Goal: Task Accomplishment & Management: Use online tool/utility

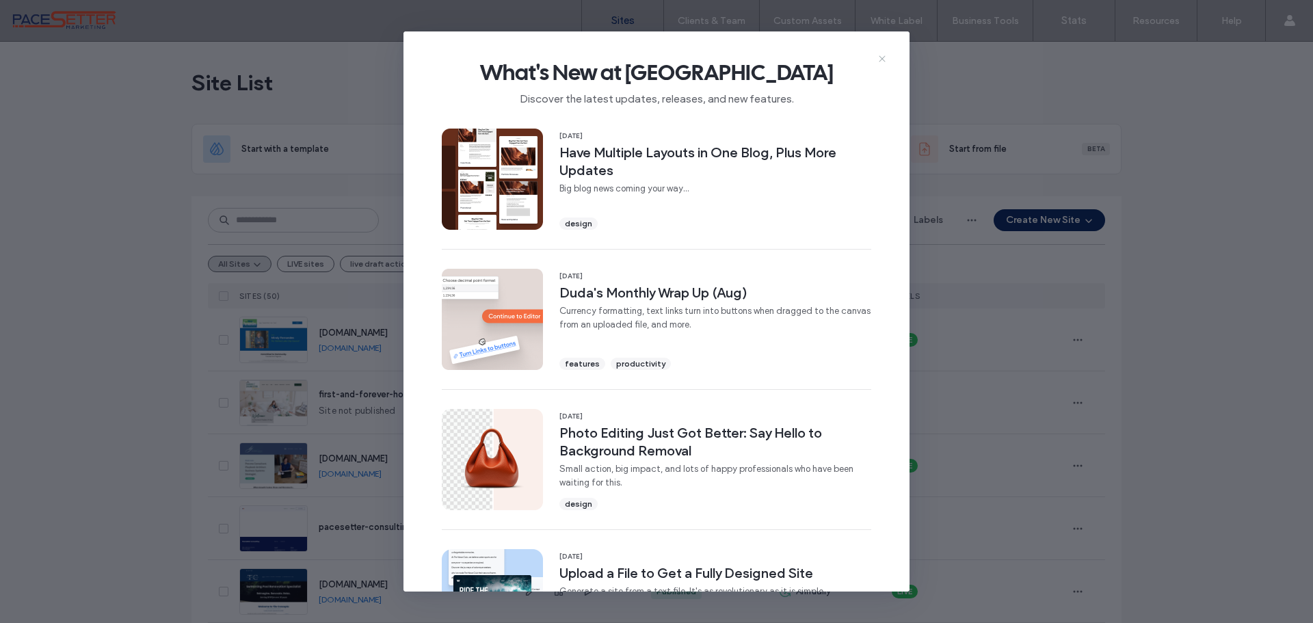
click at [884, 62] on icon at bounding box center [882, 58] width 11 height 11
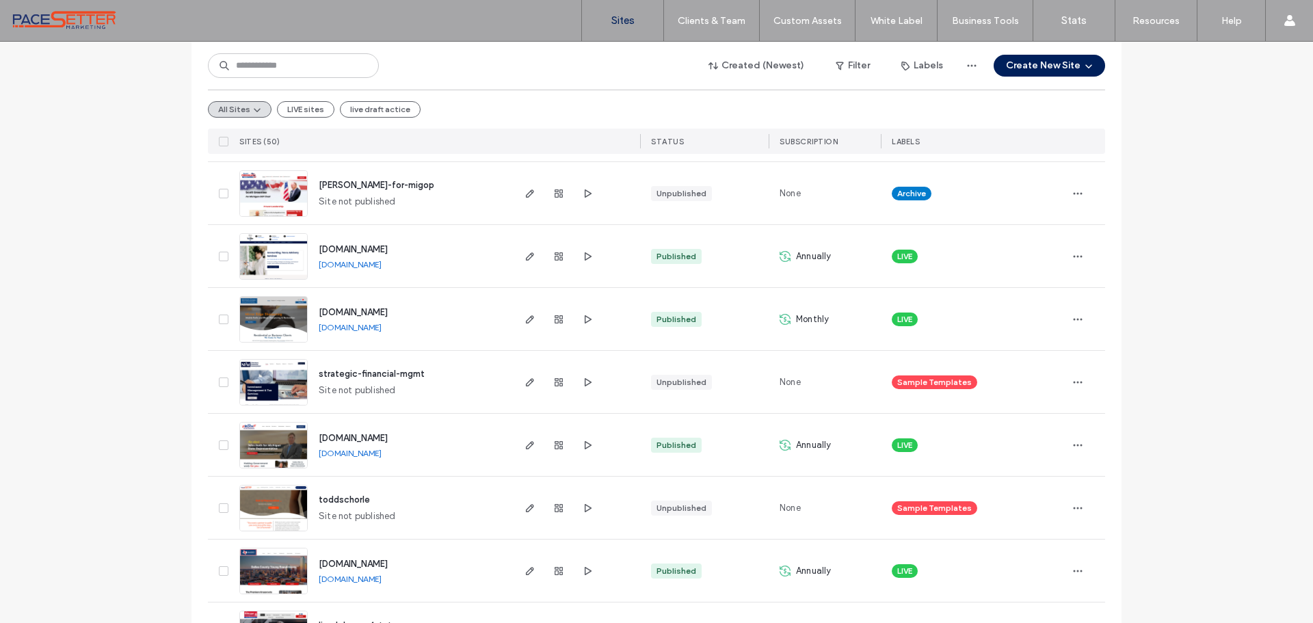
scroll to position [2508, 0]
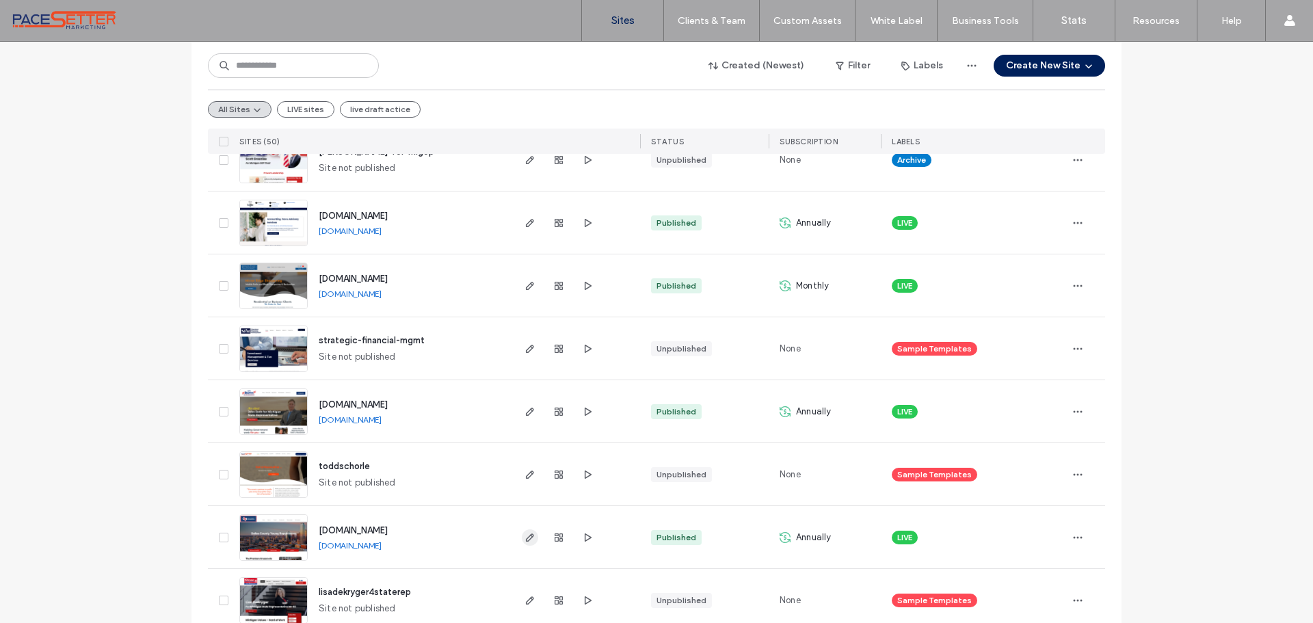
click at [525, 540] on icon "button" at bounding box center [530, 537] width 11 height 11
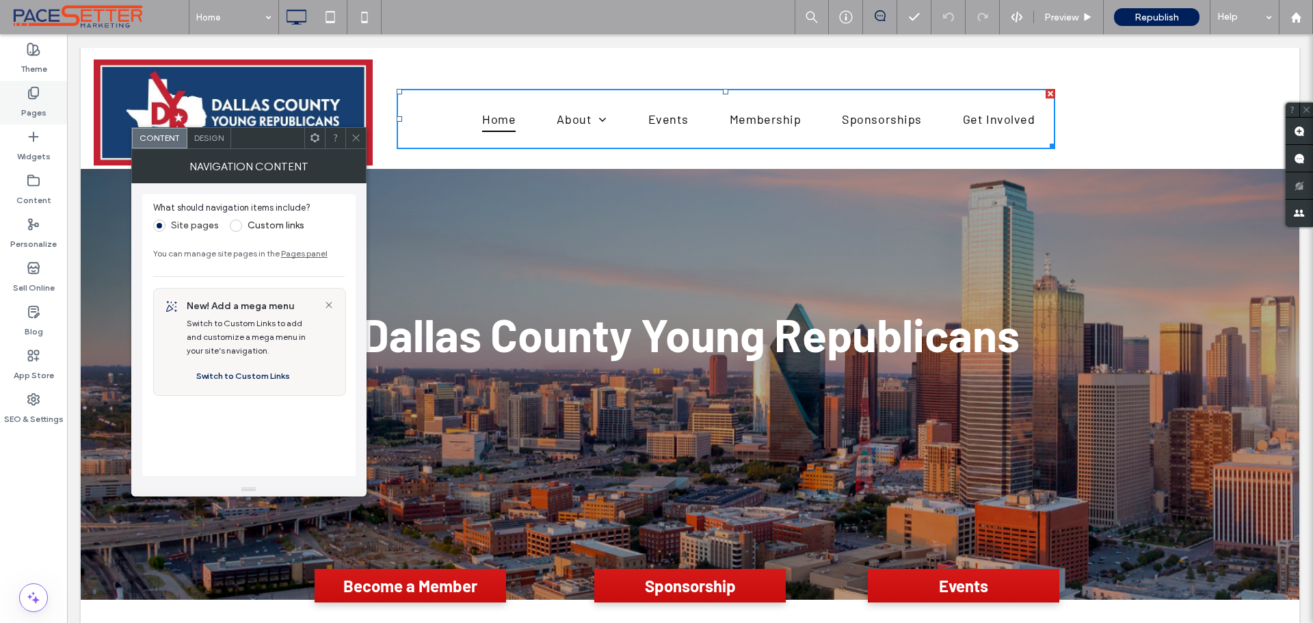
click at [33, 95] on icon at bounding box center [34, 93] width 14 height 14
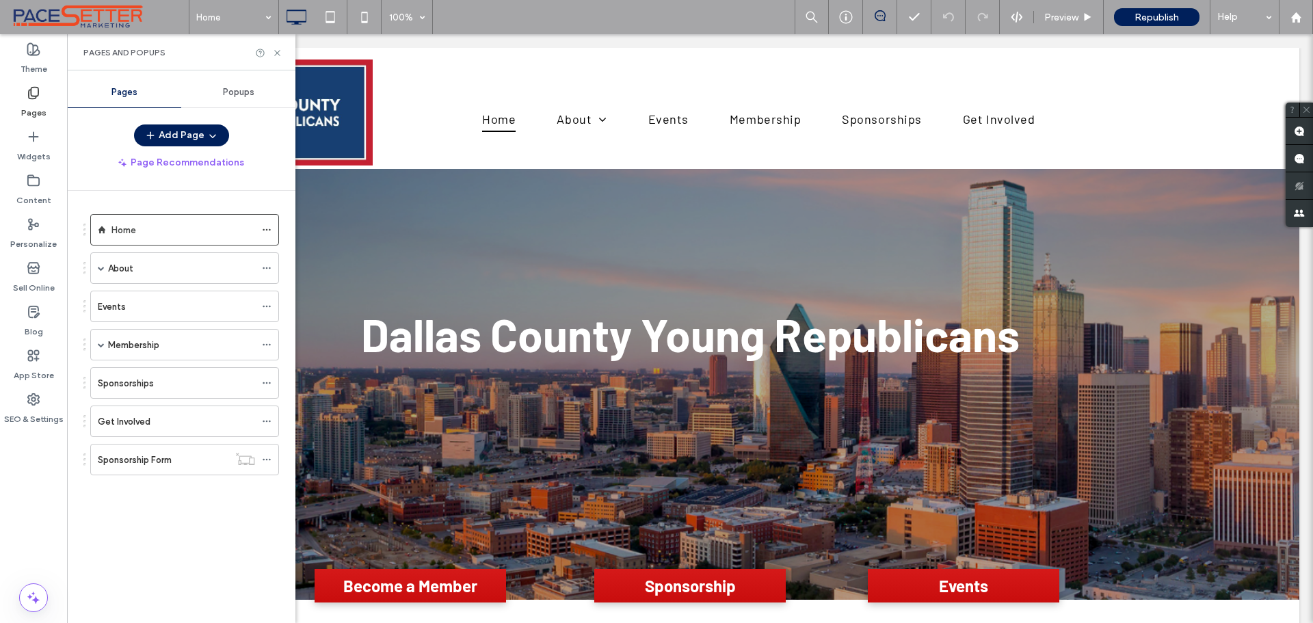
click at [157, 351] on label "Membership" at bounding box center [133, 345] width 51 height 24
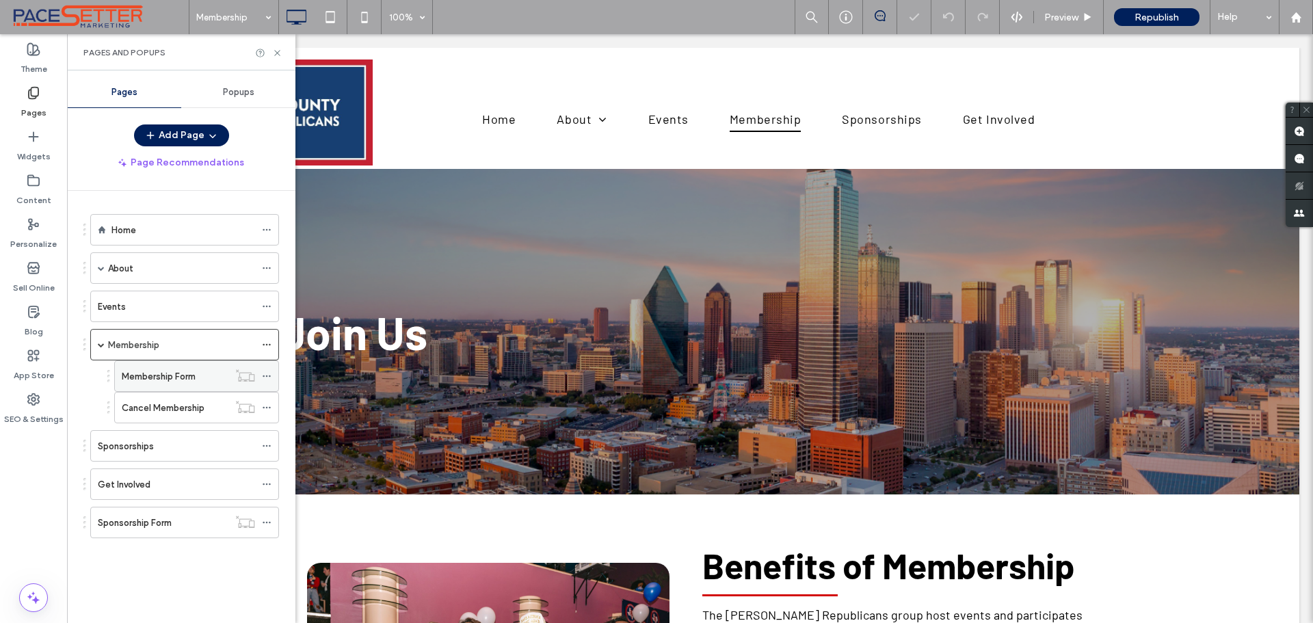
click at [209, 377] on div "Membership Form" at bounding box center [175, 376] width 107 height 14
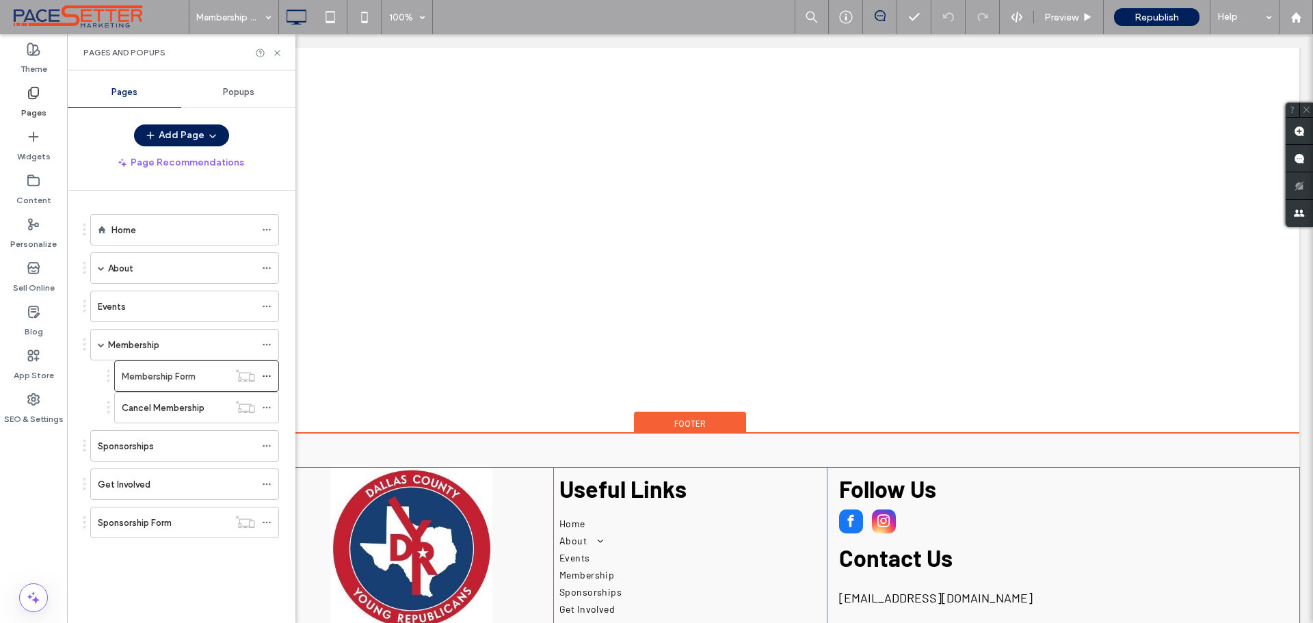
scroll to position [1140, 0]
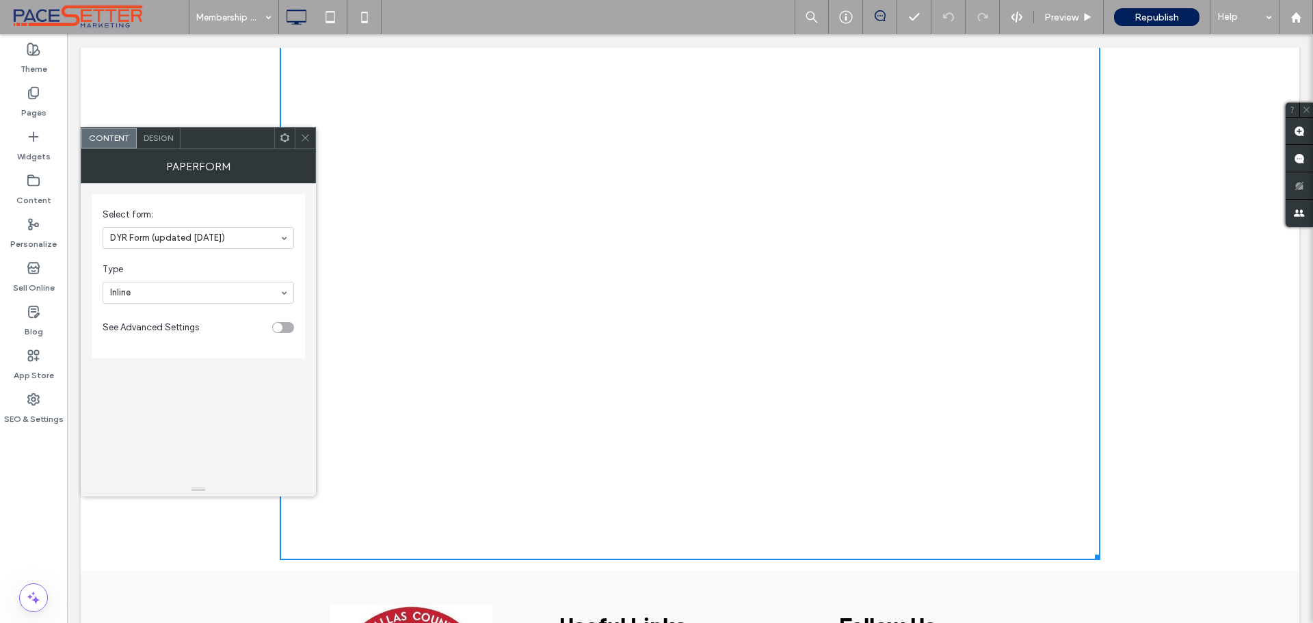
click at [306, 136] on icon at bounding box center [305, 138] width 10 height 10
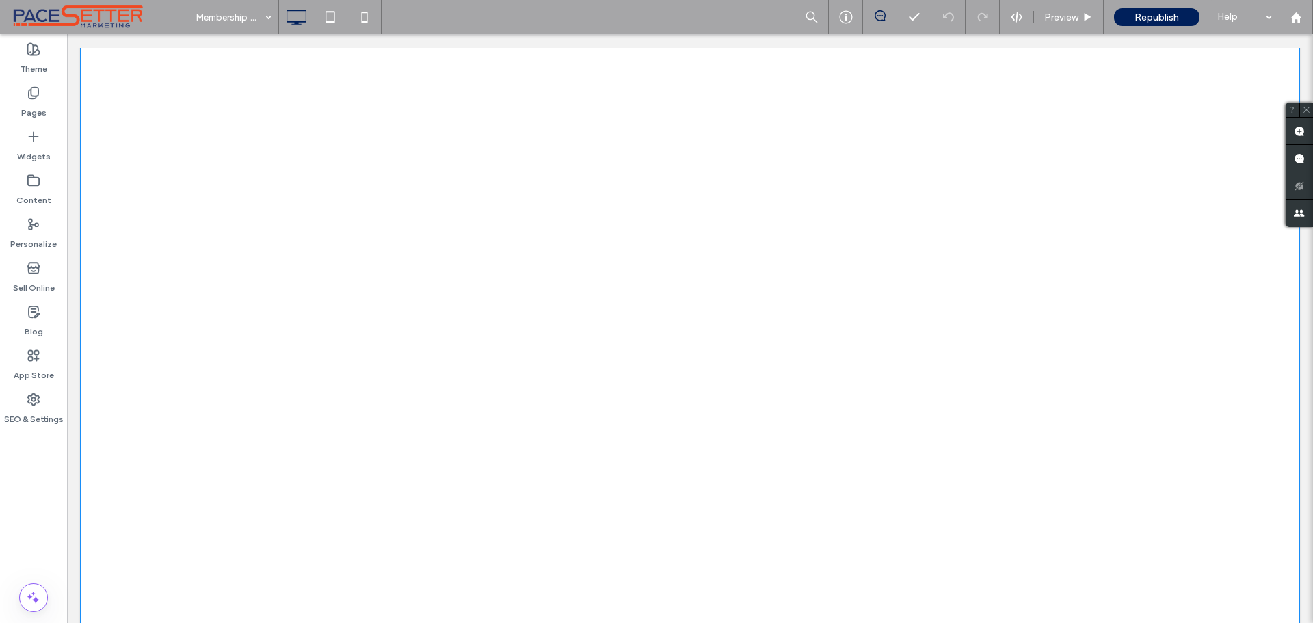
scroll to position [342, 0]
click at [38, 142] on icon at bounding box center [34, 137] width 14 height 14
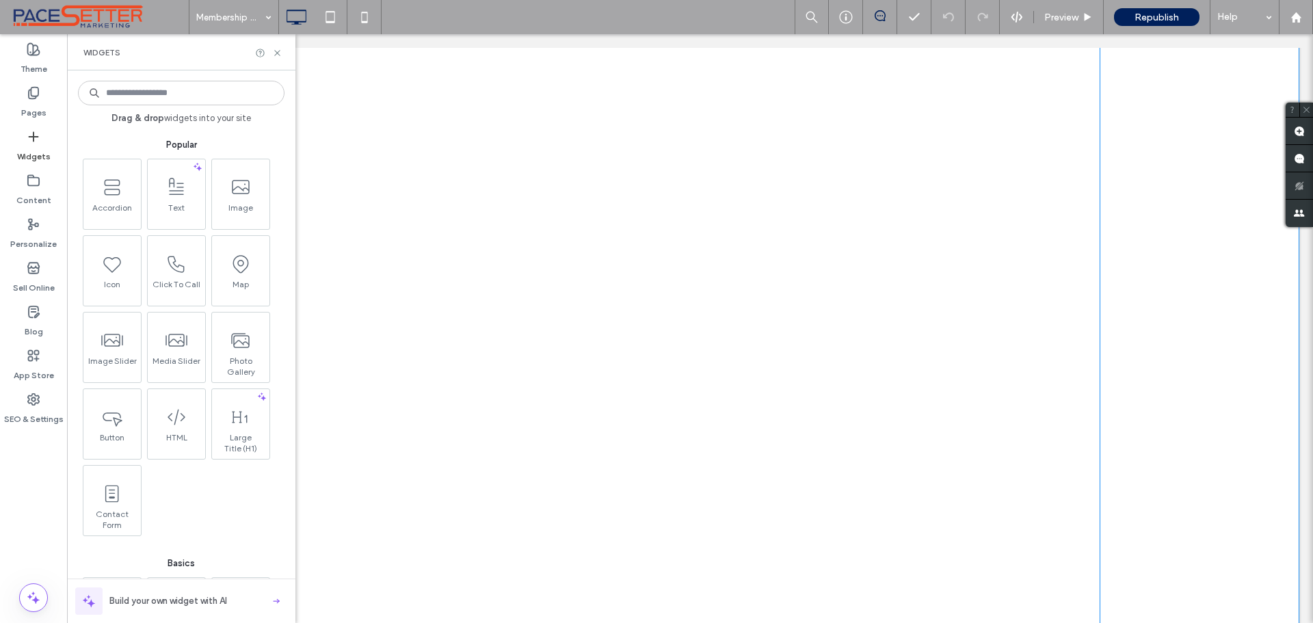
click at [826, 356] on span at bounding box center [690, 609] width 821 height 1499
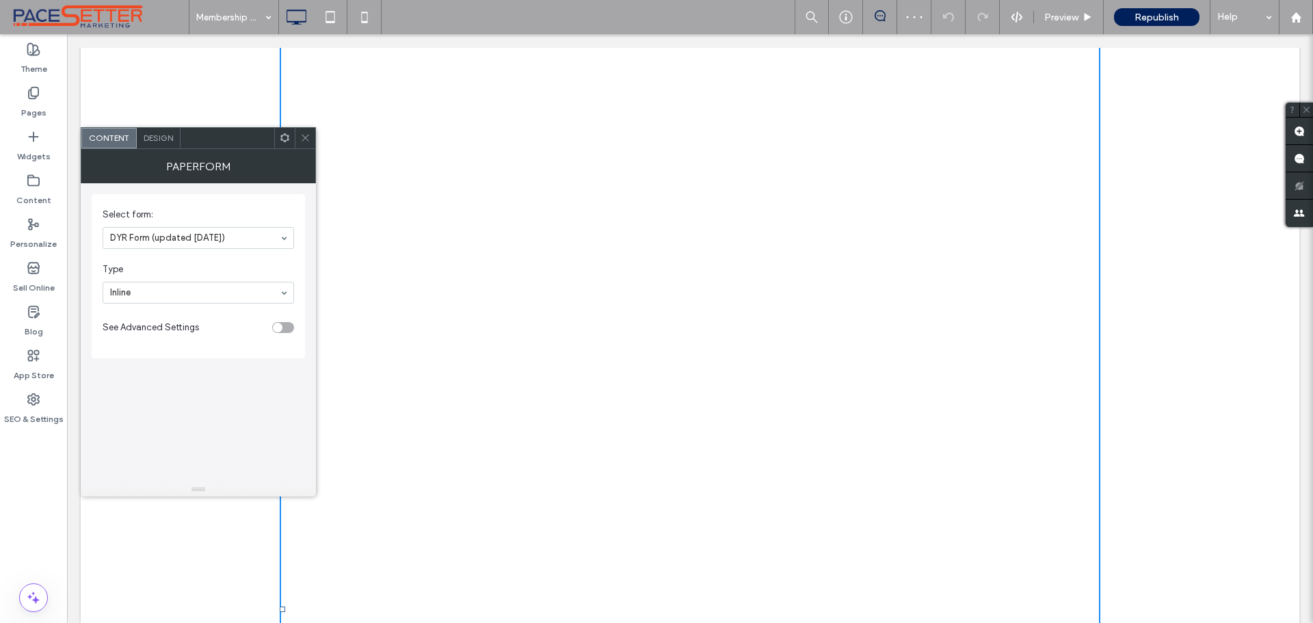
click at [152, 135] on span "Design" at bounding box center [158, 138] width 29 height 10
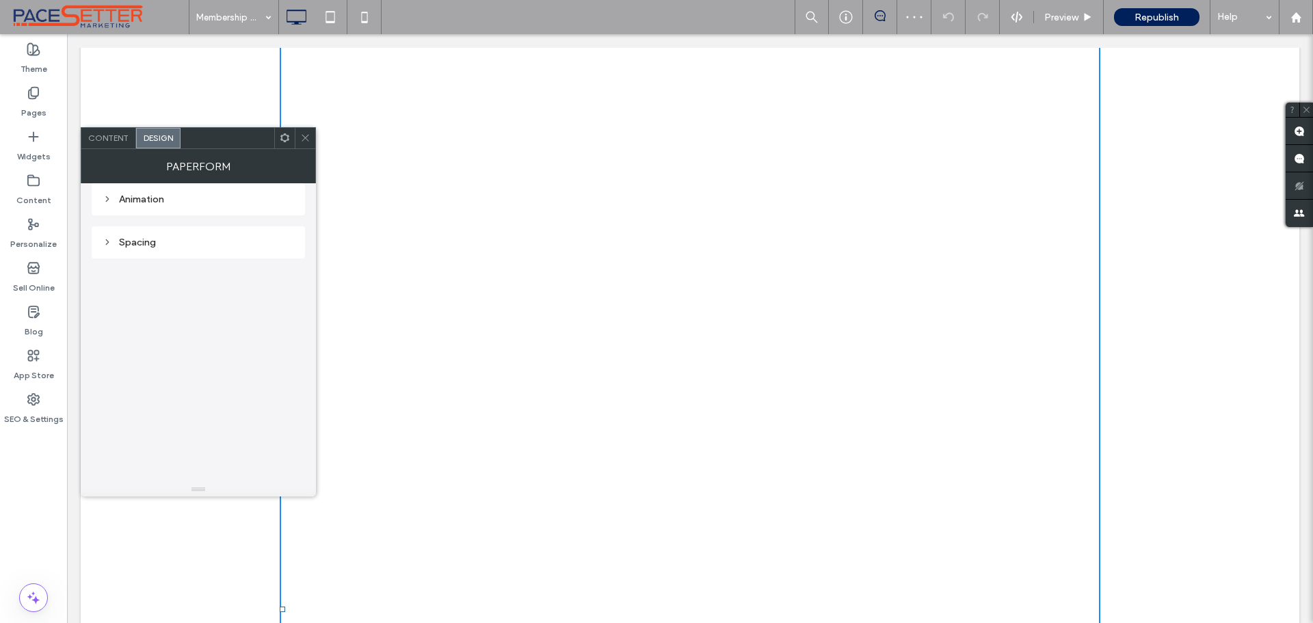
click at [106, 243] on icon at bounding box center [108, 242] width 10 height 10
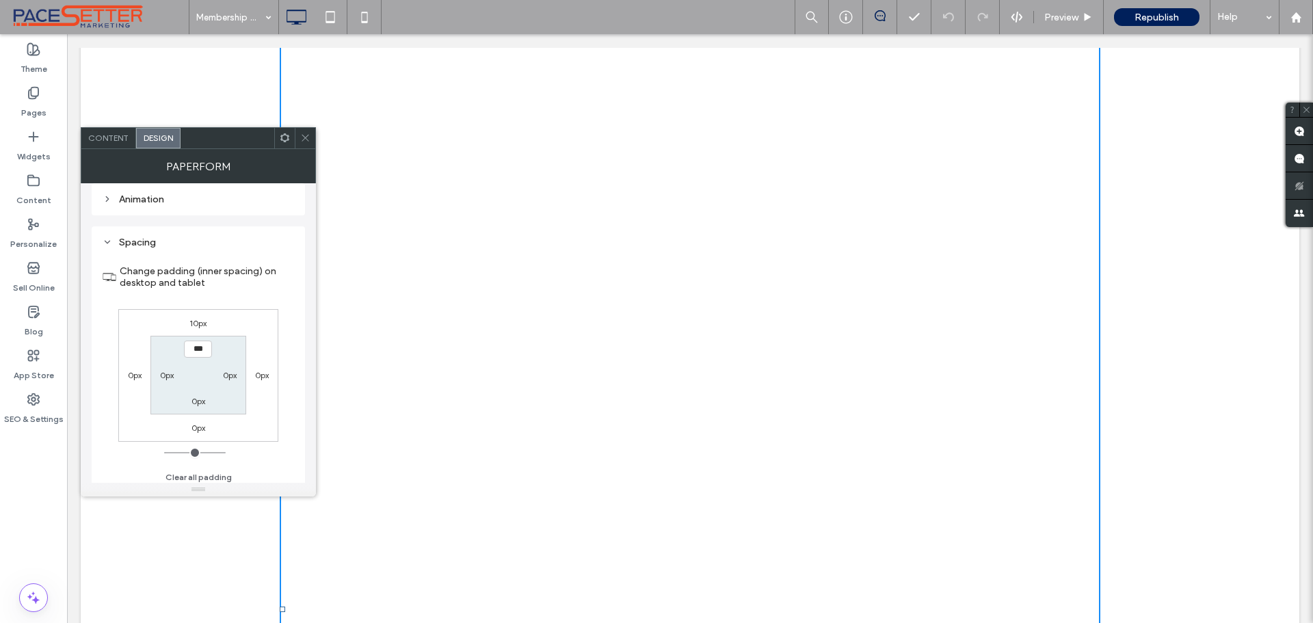
click at [108, 201] on icon at bounding box center [108, 199] width 10 height 10
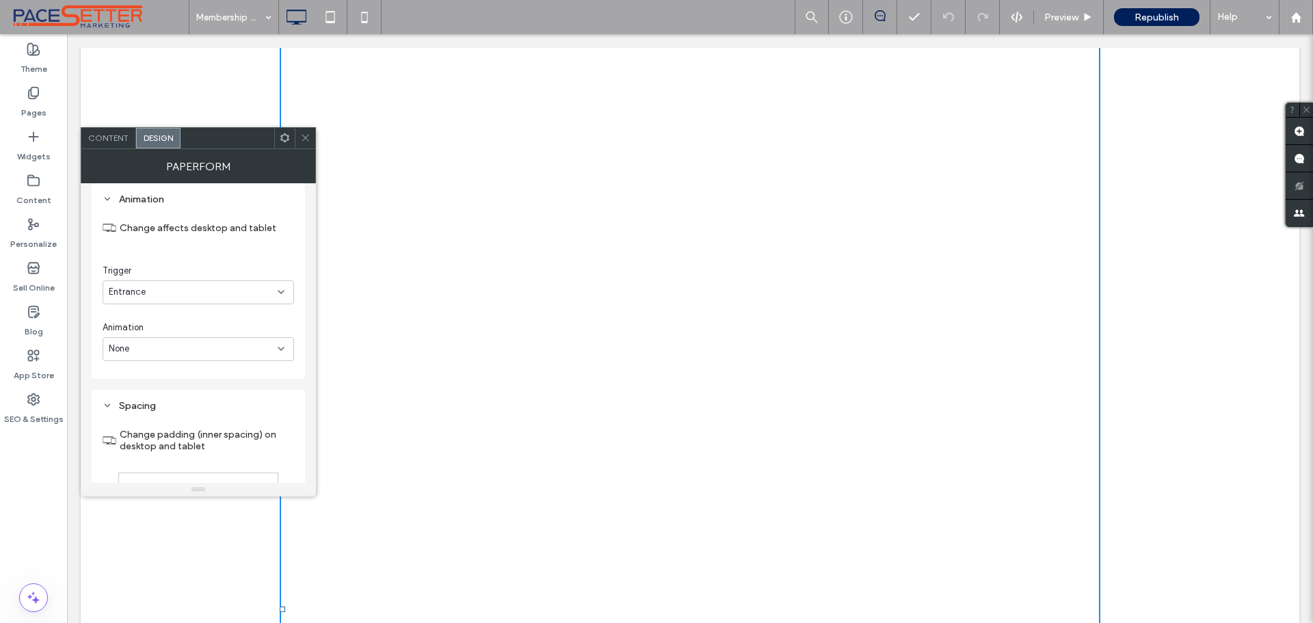
click at [114, 137] on span "Content" at bounding box center [108, 138] width 40 height 10
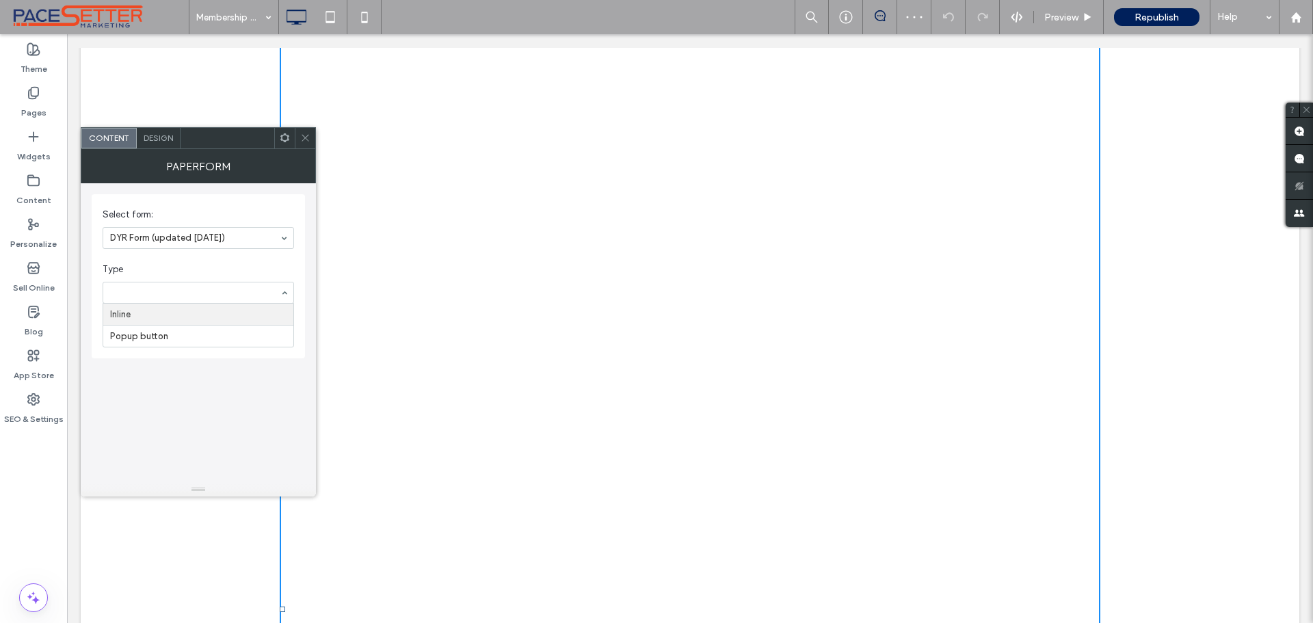
click at [184, 291] on input at bounding box center [195, 293] width 170 height 10
click at [189, 270] on span "Type" at bounding box center [196, 270] width 186 height 14
click at [29, 467] on div "Theme Pages Widgets Content Personalize Sell Online Blog App Store SEO & Settin…" at bounding box center [33, 328] width 67 height 589
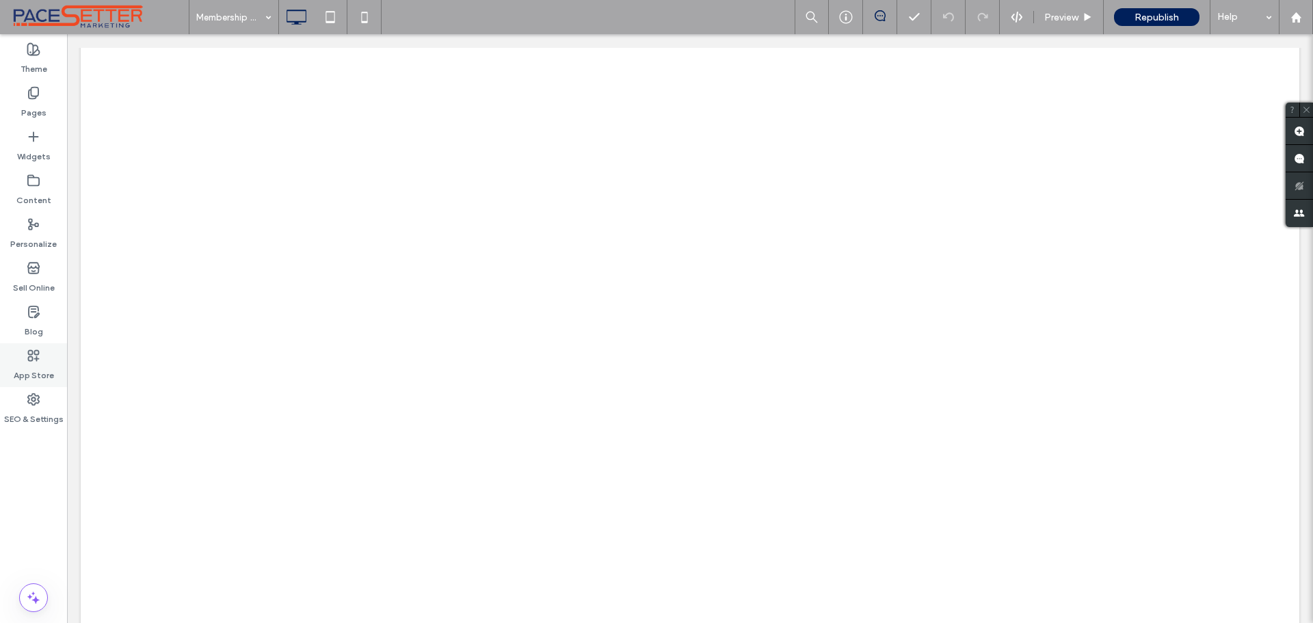
click at [34, 351] on icon at bounding box center [34, 356] width 14 height 14
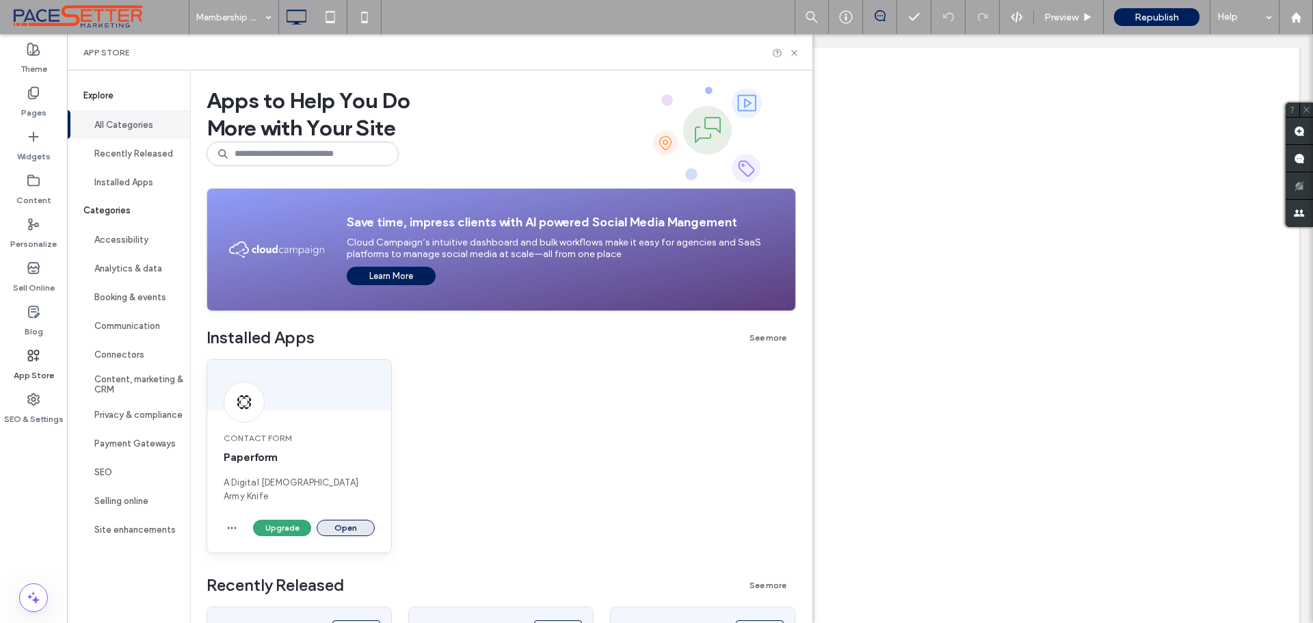
click at [345, 520] on button "Open" at bounding box center [346, 528] width 58 height 16
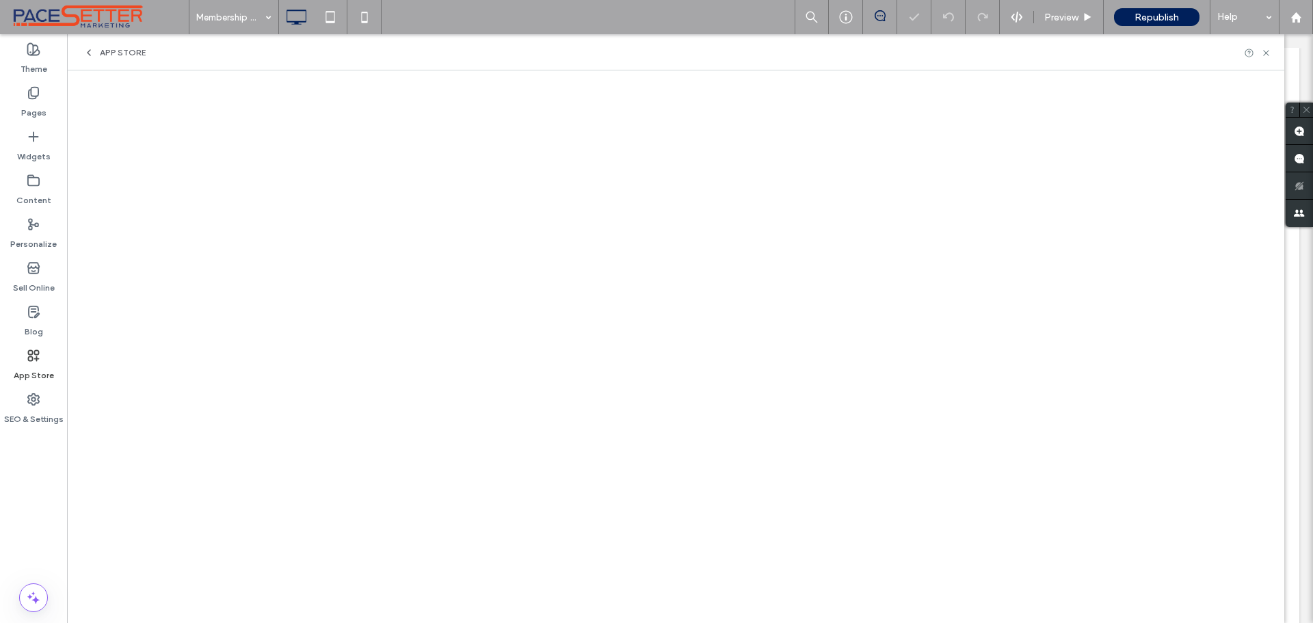
scroll to position [0, 0]
click at [26, 356] on div "App Store" at bounding box center [33, 365] width 67 height 44
click at [34, 356] on icon at bounding box center [34, 356] width 14 height 14
click at [36, 97] on use at bounding box center [34, 94] width 10 height 12
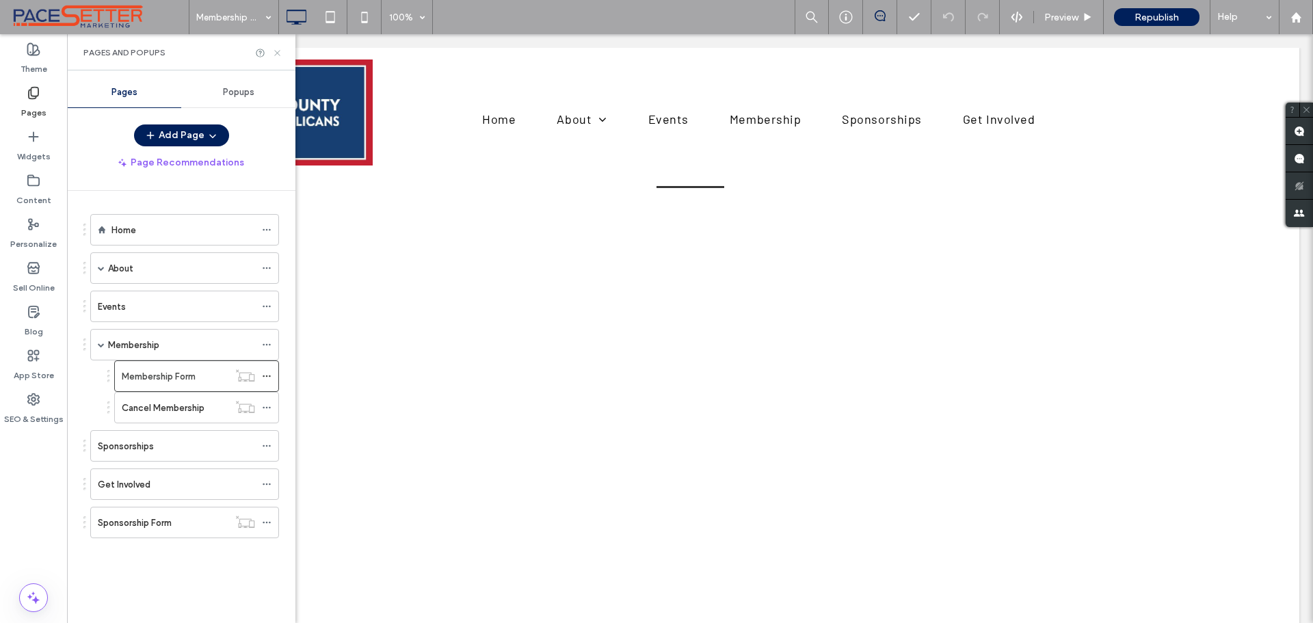
drag, startPoint x: 274, startPoint y: 51, endPoint x: 7, endPoint y: 58, distance: 266.9
click at [274, 51] on icon at bounding box center [277, 53] width 10 height 10
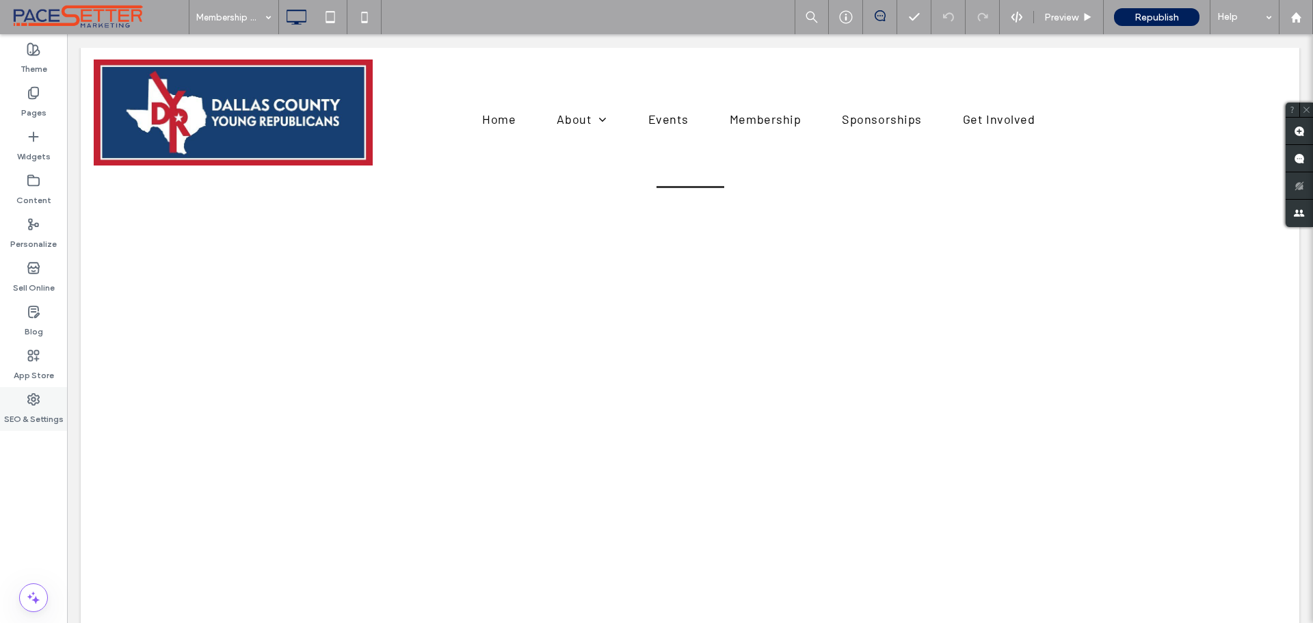
click at [36, 404] on use at bounding box center [33, 399] width 11 height 11
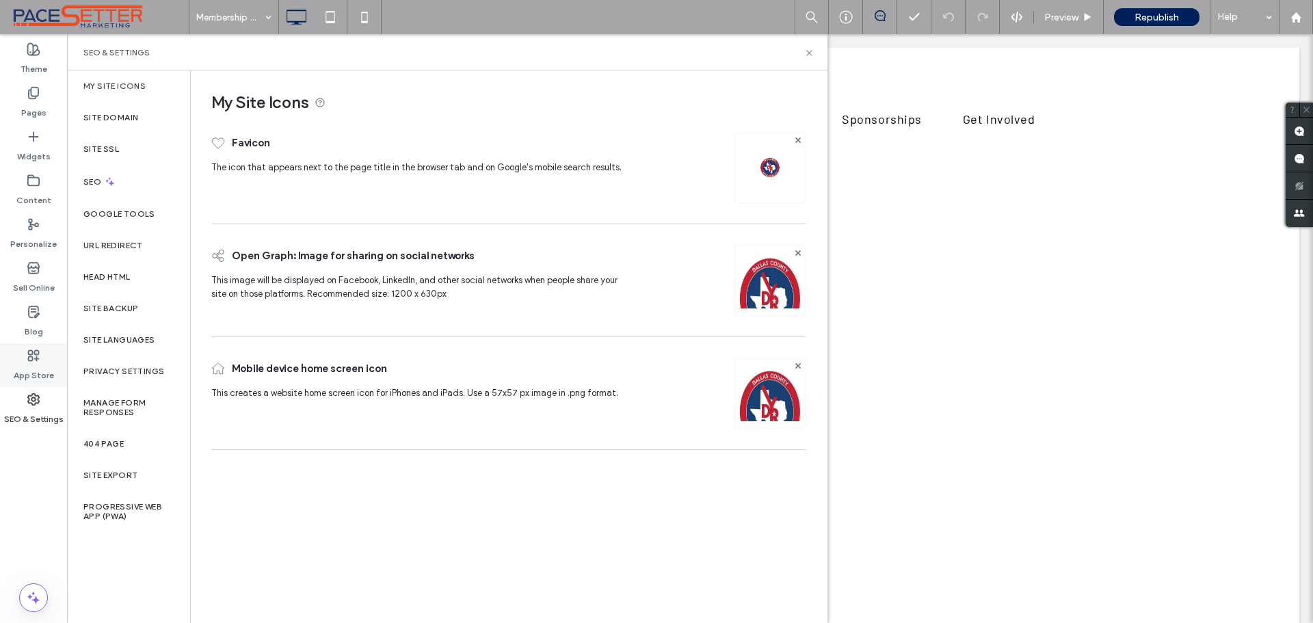
click at [37, 360] on use at bounding box center [34, 355] width 10 height 10
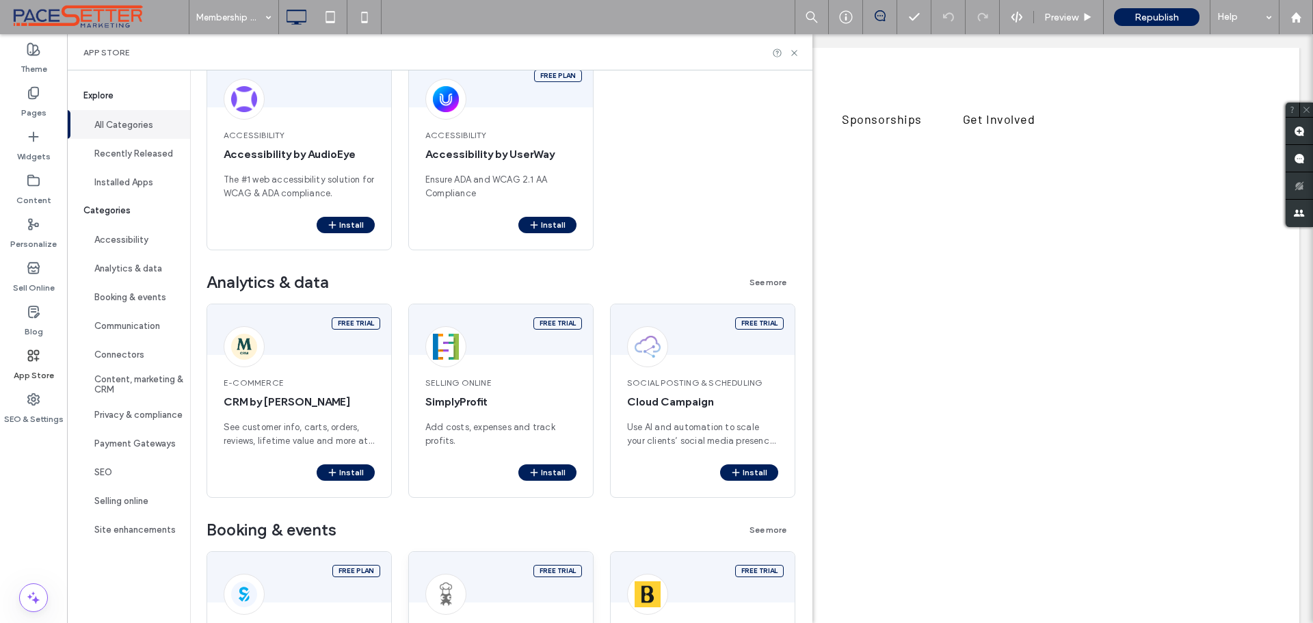
scroll to position [912, 0]
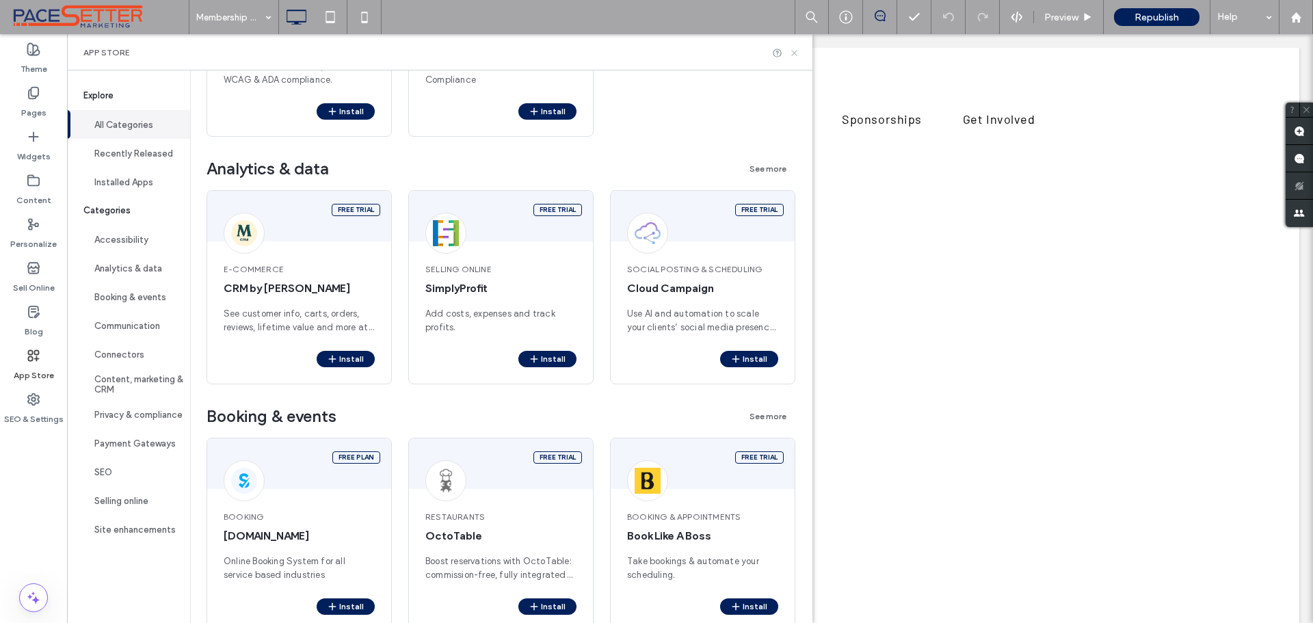
click at [800, 52] on icon at bounding box center [794, 53] width 10 height 10
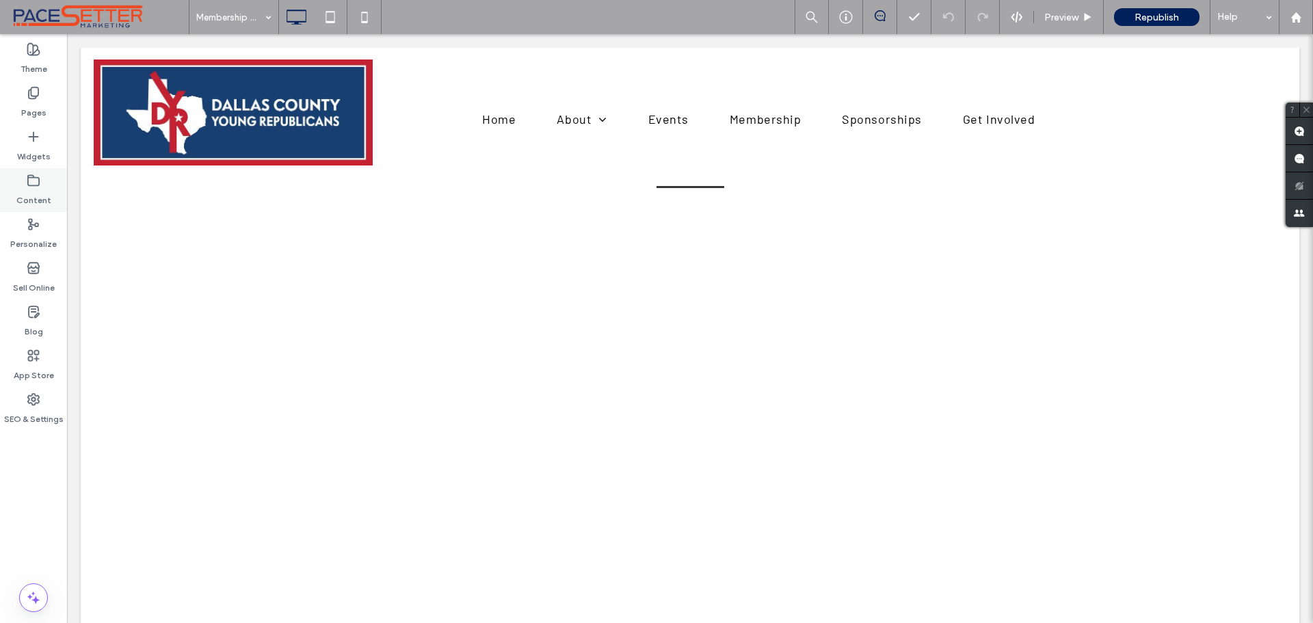
click at [30, 196] on label "Content" at bounding box center [33, 196] width 35 height 19
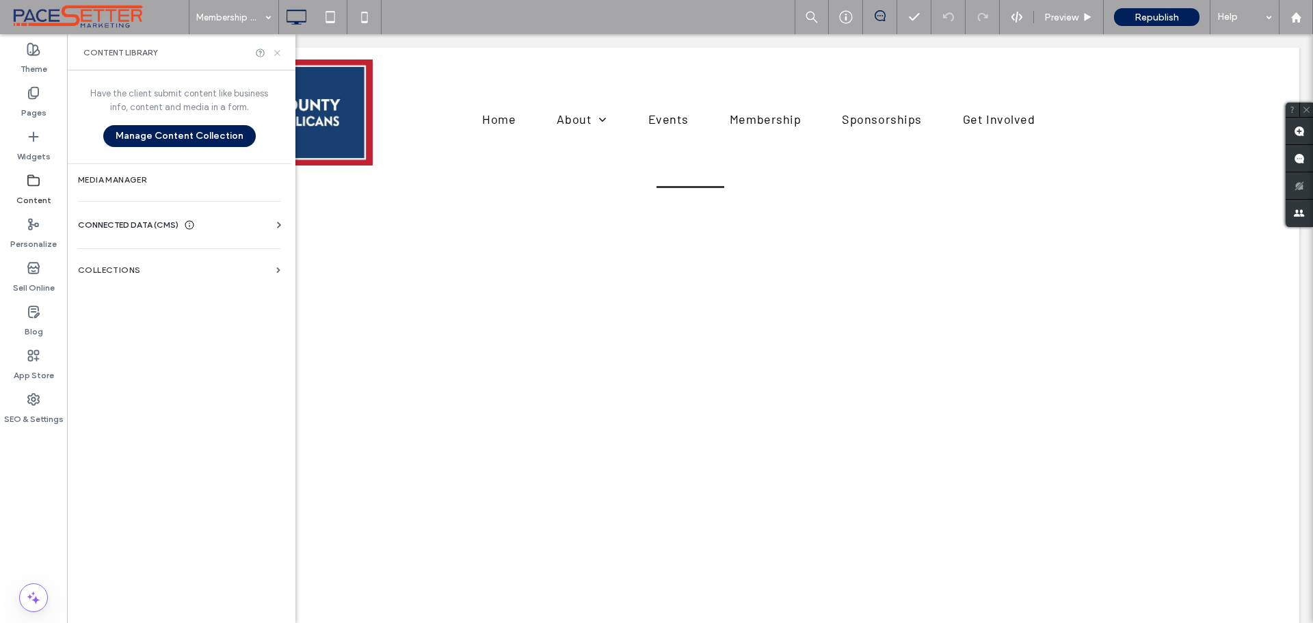
click at [278, 48] on icon at bounding box center [277, 53] width 10 height 10
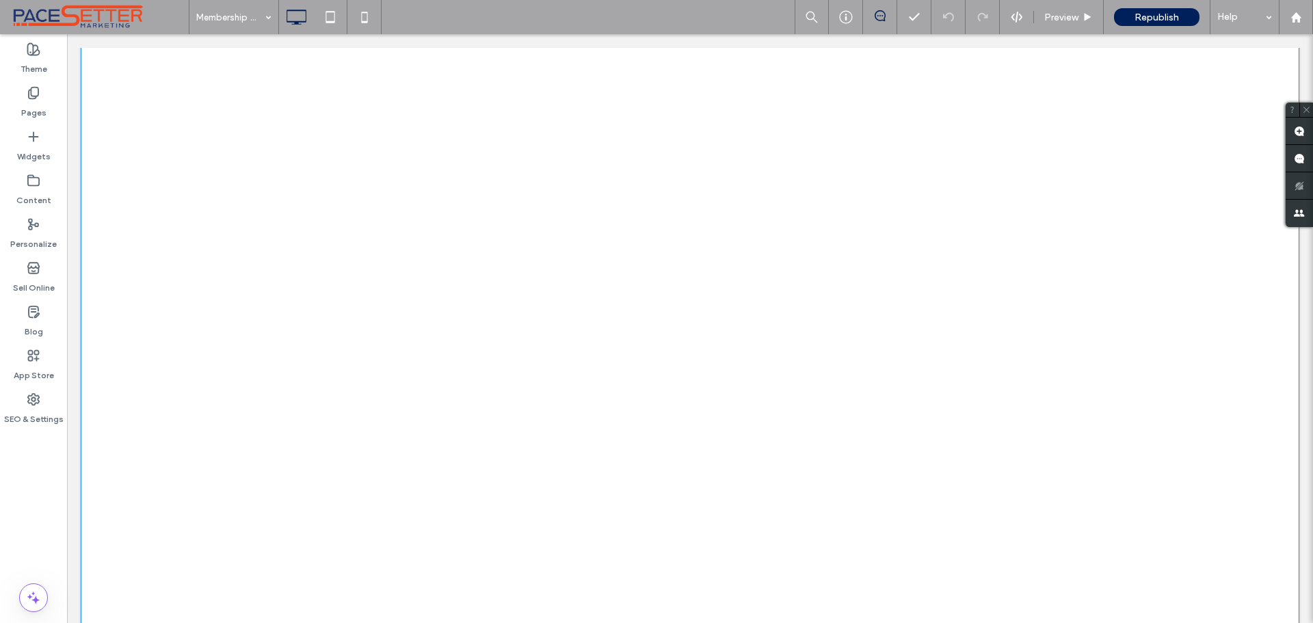
scroll to position [0, 0]
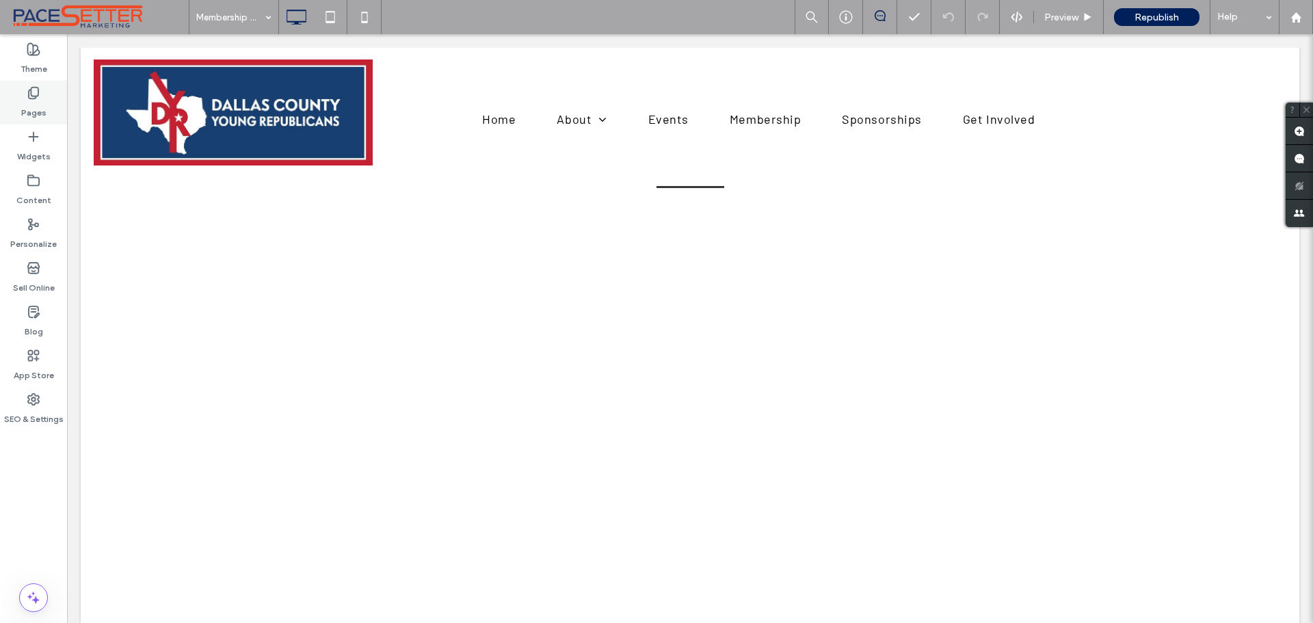
click at [32, 88] on use at bounding box center [34, 94] width 10 height 12
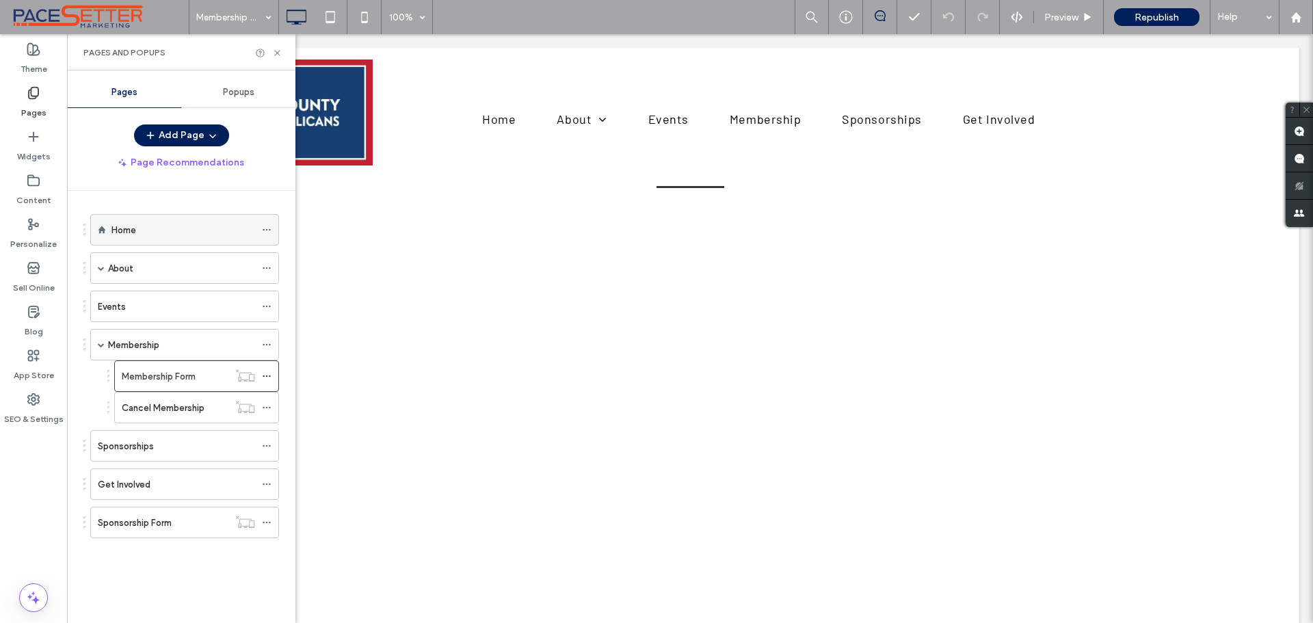
click at [134, 236] on label "Home" at bounding box center [124, 230] width 25 height 24
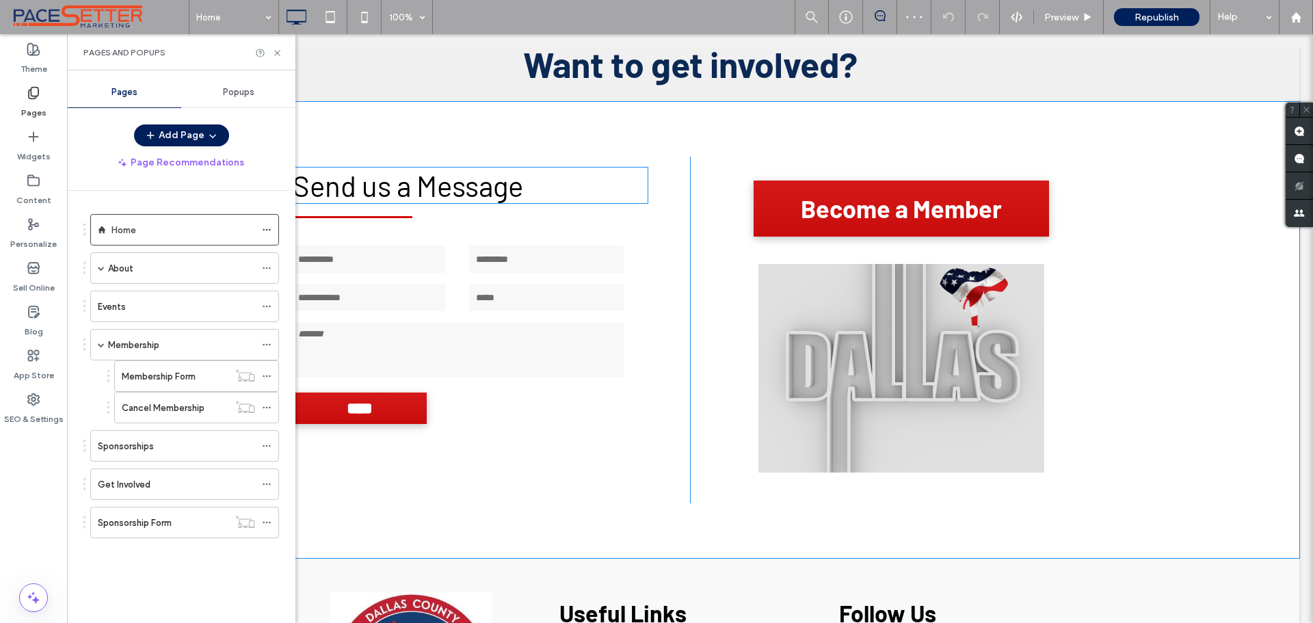
scroll to position [2394, 0]
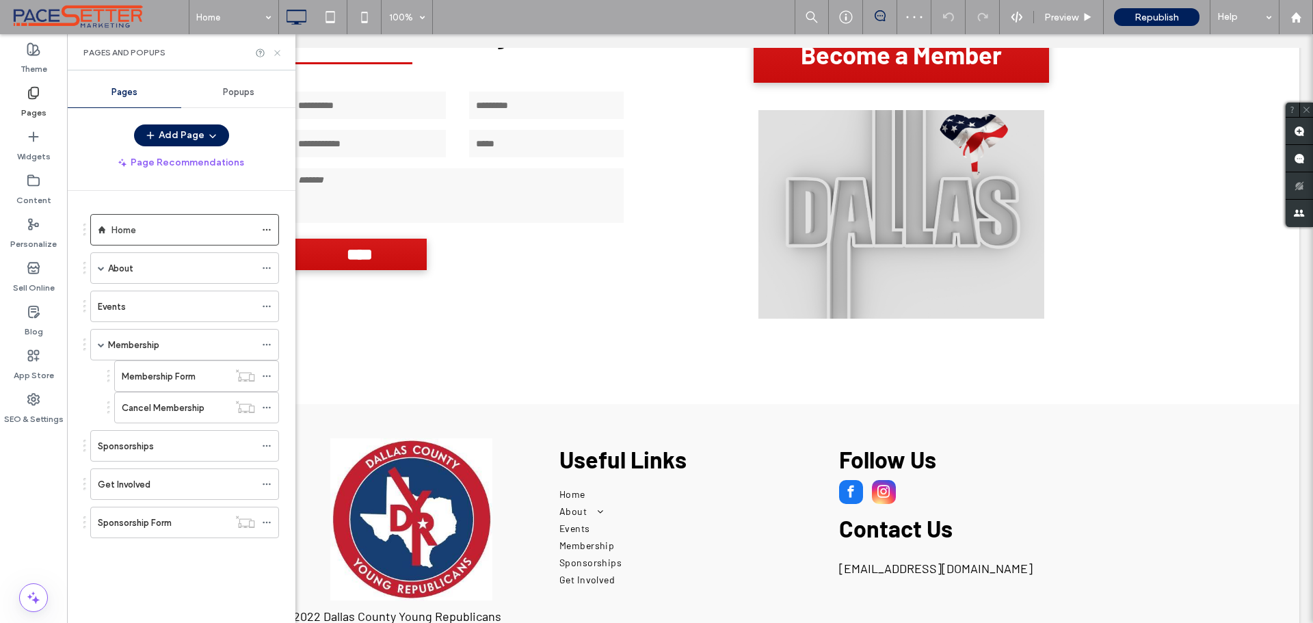
drag, startPoint x: 278, startPoint y: 49, endPoint x: 222, endPoint y: 126, distance: 95.0
click at [278, 49] on icon at bounding box center [277, 53] width 10 height 10
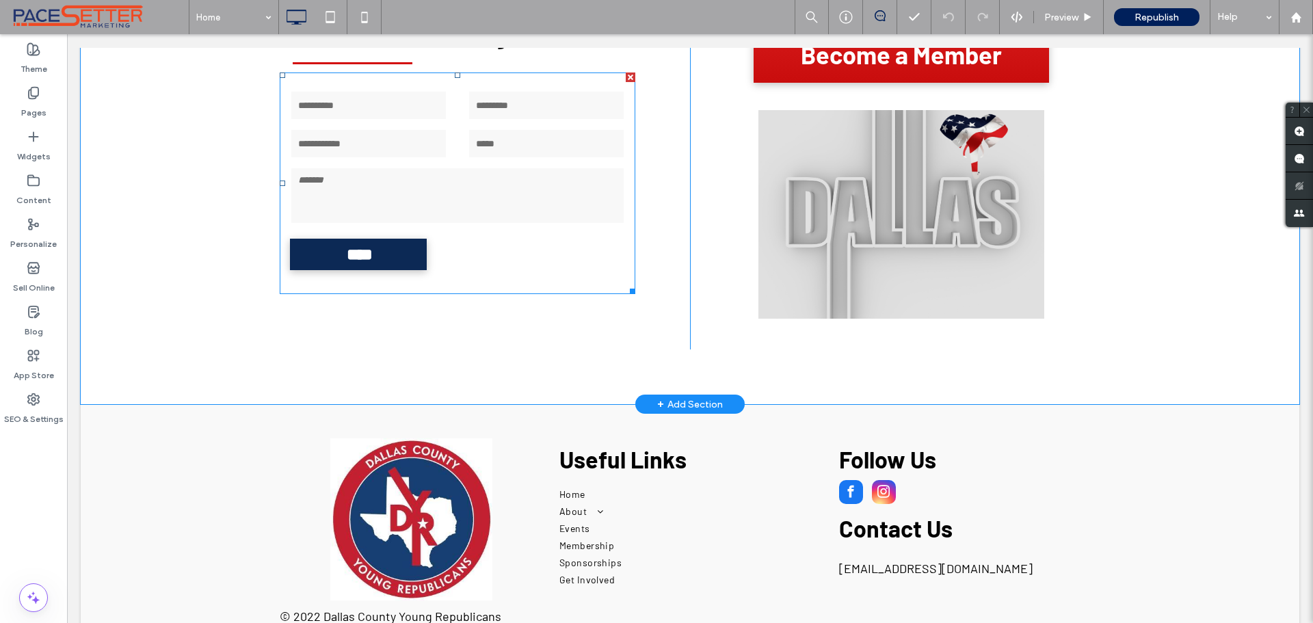
click at [365, 239] on input "****" at bounding box center [360, 254] width 134 height 31
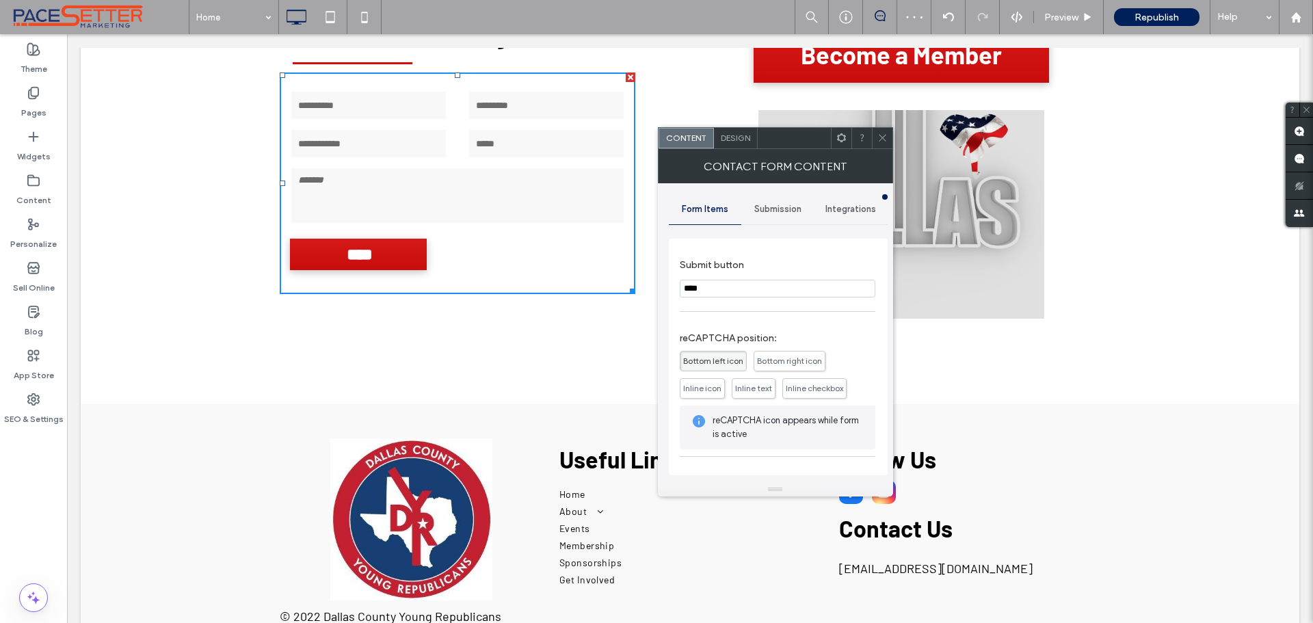
scroll to position [198, 0]
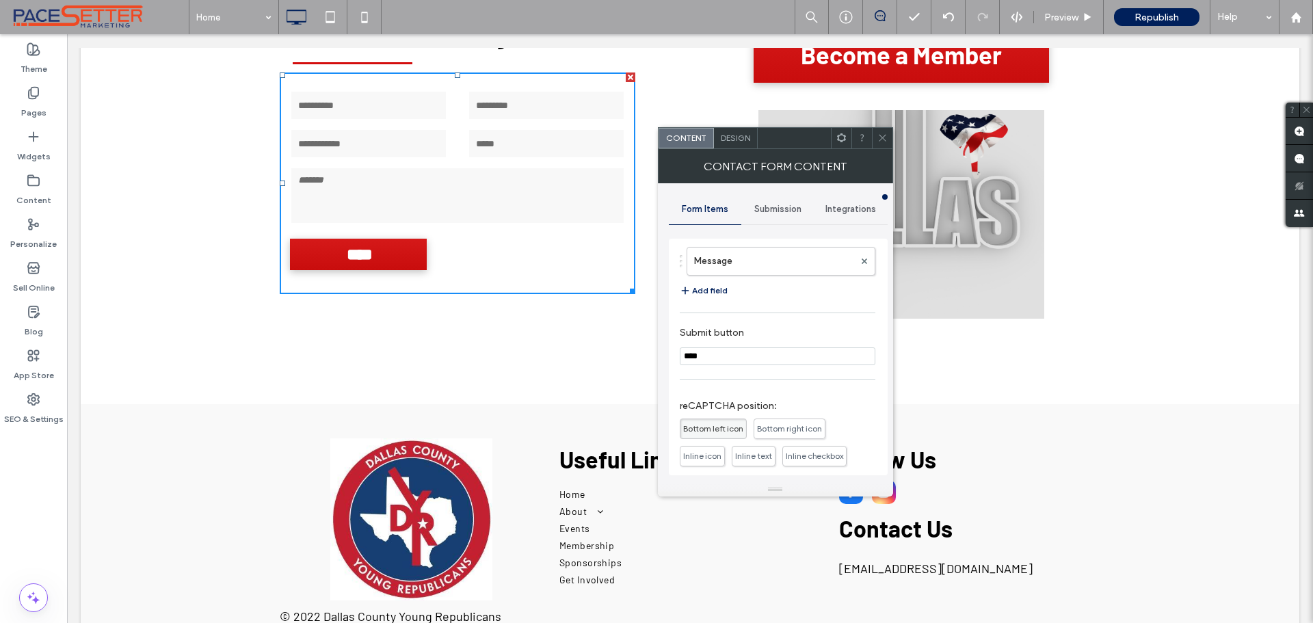
click at [778, 202] on div "Submission" at bounding box center [778, 209] width 73 height 30
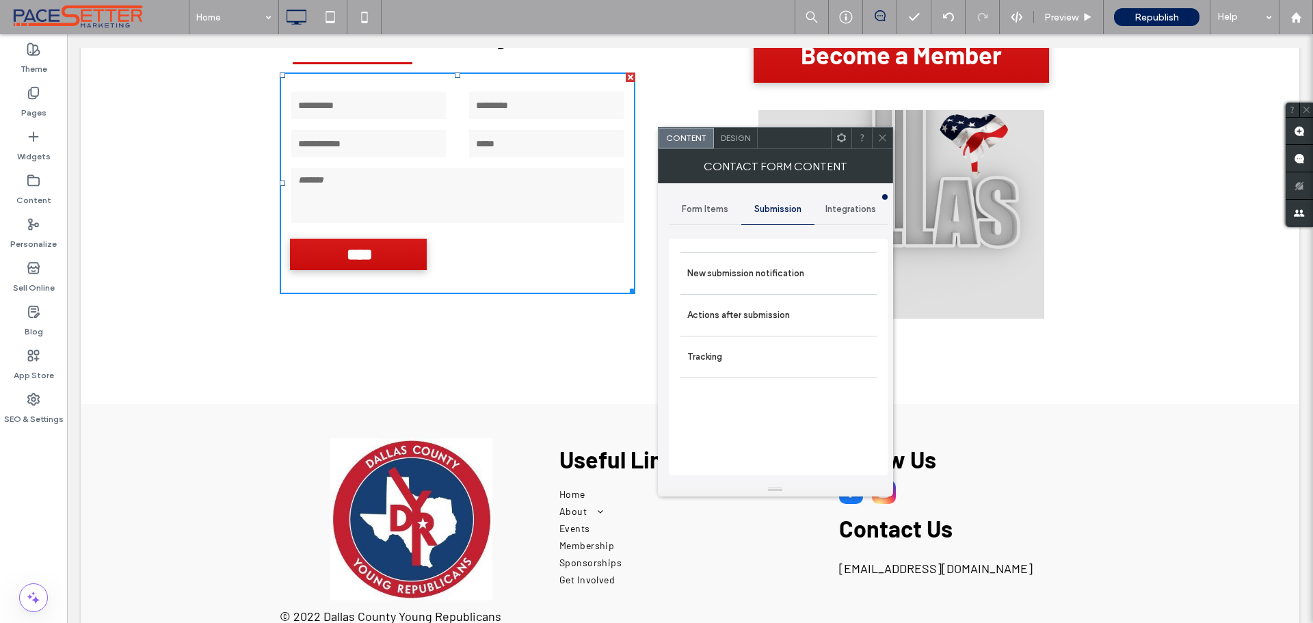
click at [853, 205] on span "Integrations" at bounding box center [851, 209] width 51 height 11
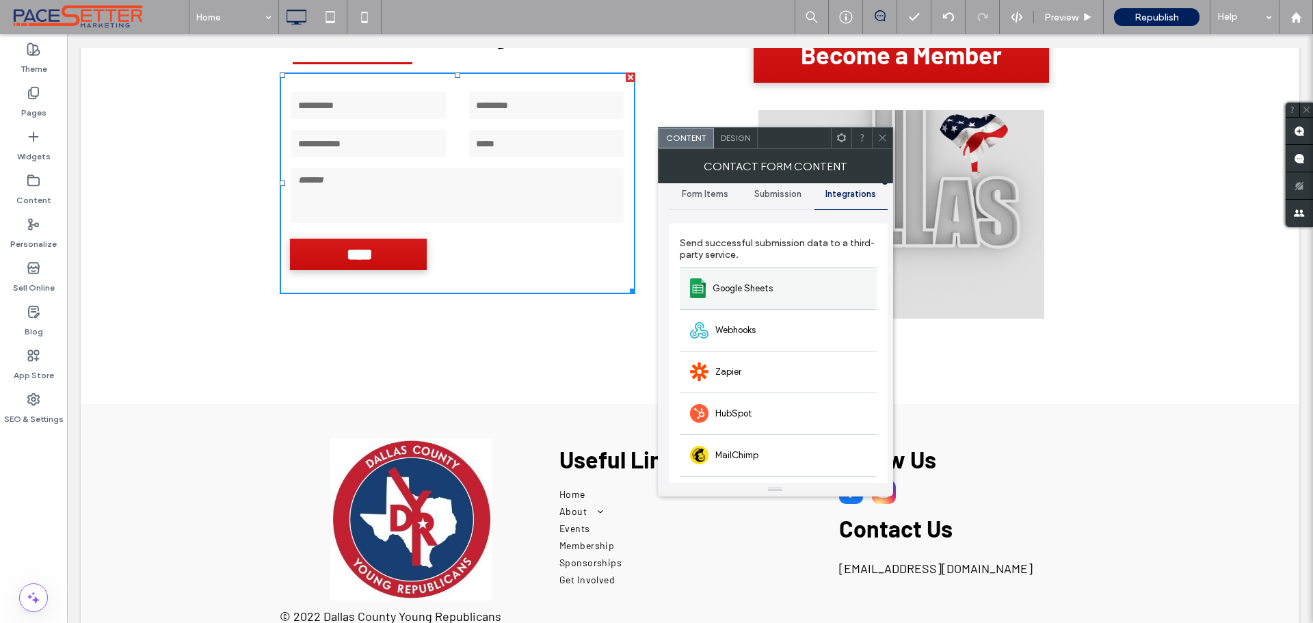
scroll to position [0, 0]
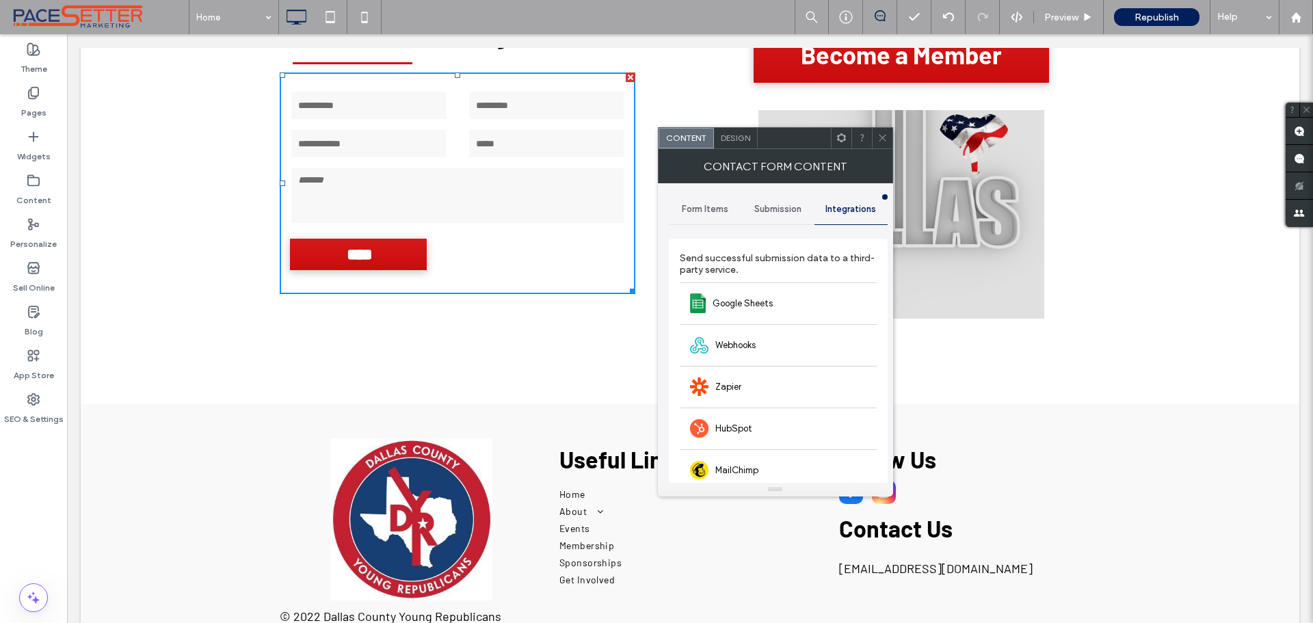
click at [794, 207] on span "Submission" at bounding box center [778, 209] width 47 height 11
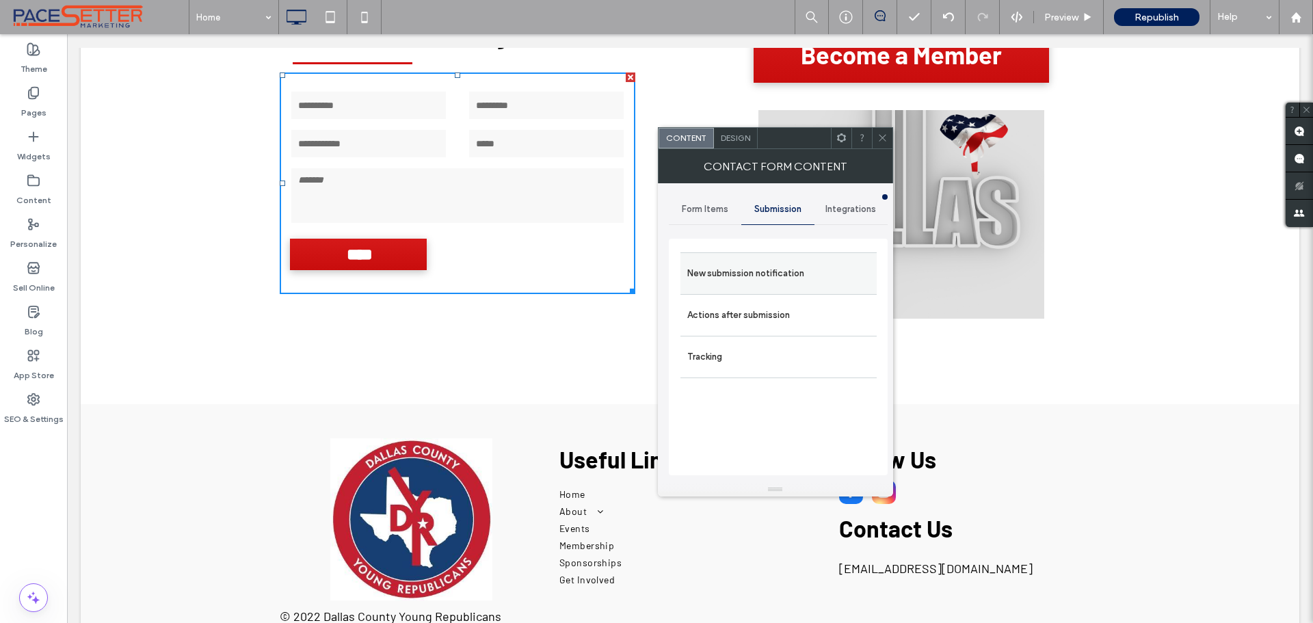
click at [738, 274] on label "New submission notification" at bounding box center [778, 273] width 183 height 27
